Goal: Transaction & Acquisition: Purchase product/service

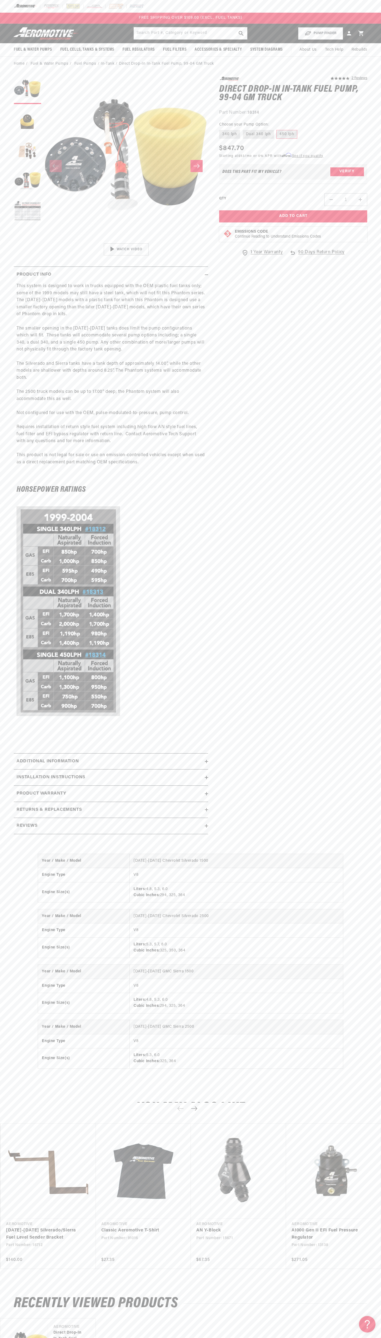
click at [355, 17] on div "FREE SHIPPING OVER $109.00 (EXCL. FUEL TANKS)" at bounding box center [190, 18] width 381 height 11
click at [362, 597] on div "5.0 star rating 2 Reviews Direct Drop-In In-Tank Fuel Pump, 99-04 GM Truck Dire…" at bounding box center [287, 458] width 159 height 763
click at [86, 1334] on html "Skip to content Your cart Your cart is empty Loading... You may also like Subto…" at bounding box center [190, 669] width 381 height 1338
click at [5, 356] on section "5.0 star rating 2 Reviews Direct Drop-In In-Tank Fuel Pump, 99-04 GM Truck Dire…" at bounding box center [190, 457] width 381 height 772
